Goal: Information Seeking & Learning: Learn about a topic

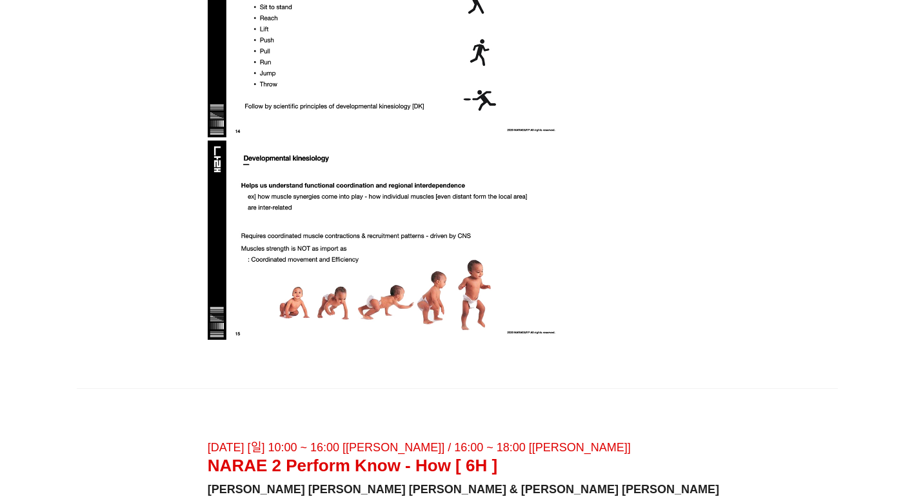
scroll to position [5054, 0]
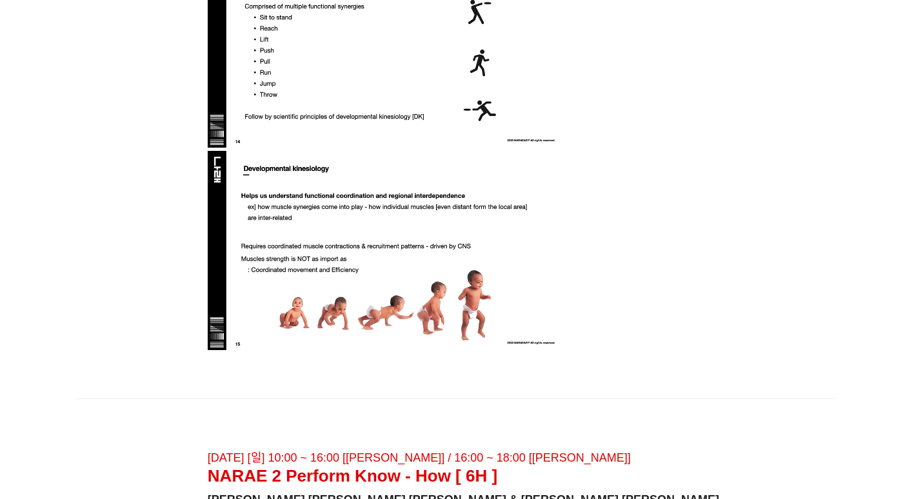
click at [361, 316] on img at bounding box center [385, 251] width 355 height 200
click at [361, 314] on img at bounding box center [385, 251] width 355 height 200
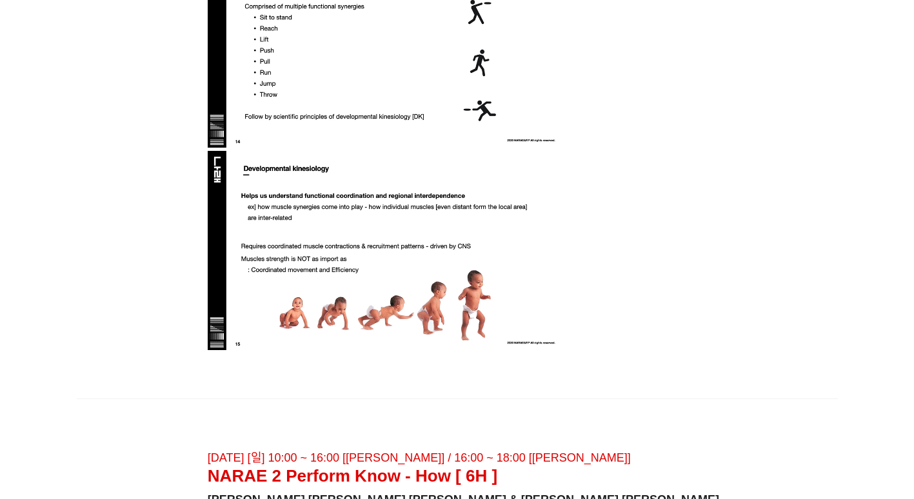
click at [361, 314] on img at bounding box center [385, 251] width 355 height 200
click at [350, 274] on img at bounding box center [385, 251] width 355 height 200
click at [343, 252] on img at bounding box center [385, 251] width 355 height 200
click at [349, 284] on img at bounding box center [385, 251] width 355 height 200
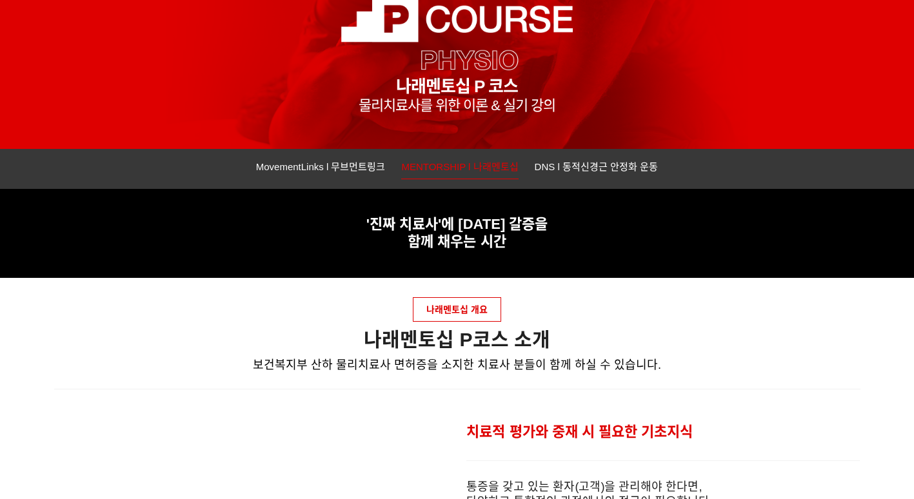
scroll to position [0, 0]
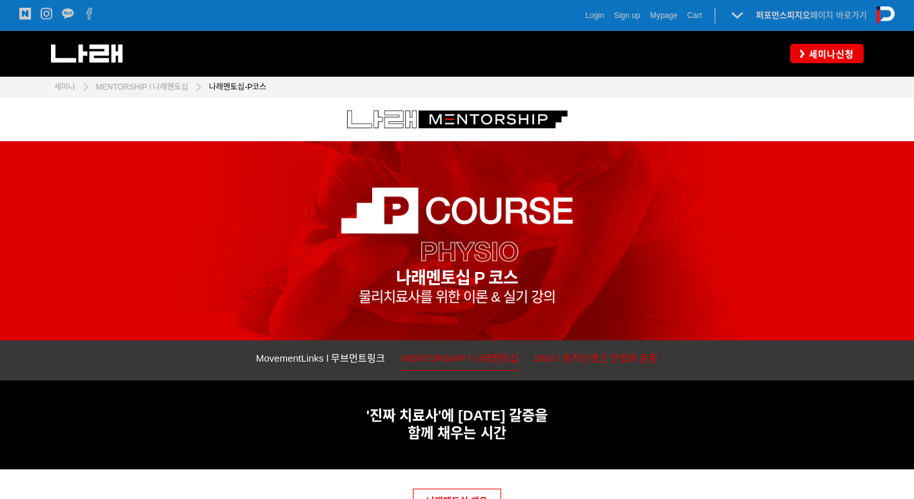
click at [586, 353] on link "DNS l 동적신경근 안정화 운동" at bounding box center [597, 360] width 124 height 20
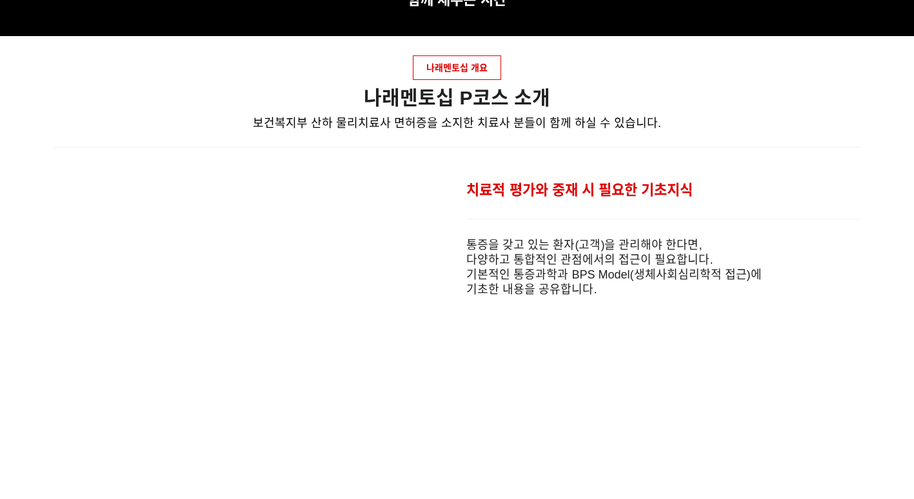
scroll to position [452, 0]
